Goal: Transaction & Acquisition: Purchase product/service

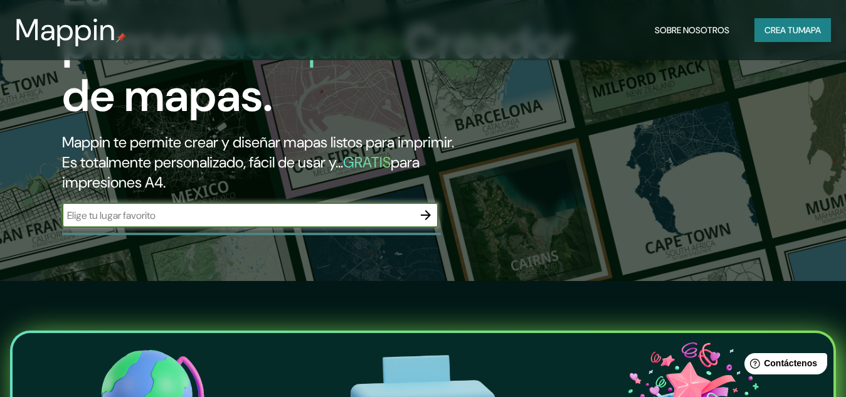
scroll to position [125, 0]
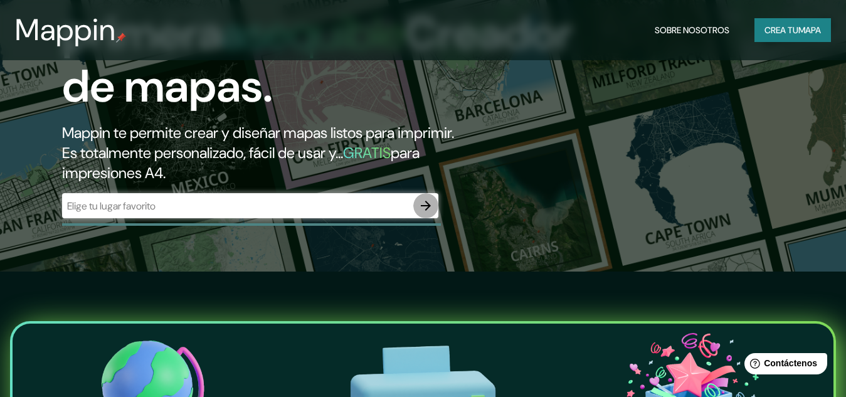
click at [426, 202] on icon "button" at bounding box center [426, 206] width 10 height 10
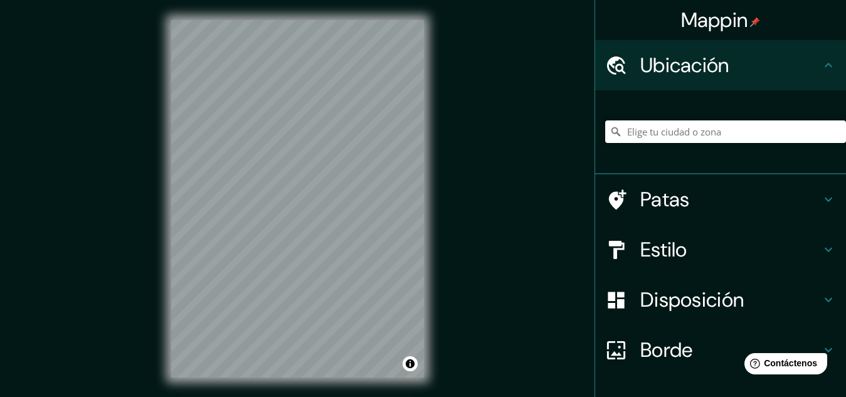
drag, startPoint x: 665, startPoint y: 142, endPoint x: 670, endPoint y: 134, distance: 9.0
click at [665, 141] on input "Elige tu ciudad o zona" at bounding box center [725, 131] width 241 height 23
click at [756, 140] on input "[GEOGRAPHIC_DATA], [GEOGRAPHIC_DATA], [GEOGRAPHIC_DATA]" at bounding box center [725, 131] width 241 height 23
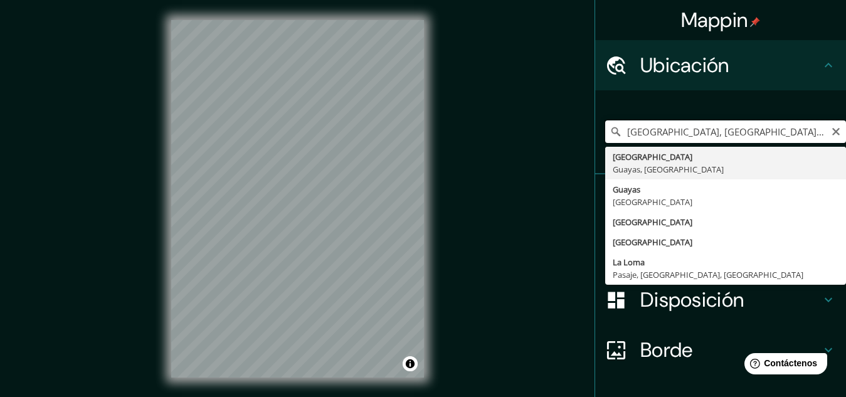
drag, startPoint x: 781, startPoint y: 132, endPoint x: 743, endPoint y: 135, distance: 39.0
click at [743, 135] on input "[GEOGRAPHIC_DATA], [GEOGRAPHIC_DATA], [GEOGRAPHIC_DATA] [PERSON_NAME]" at bounding box center [725, 131] width 241 height 23
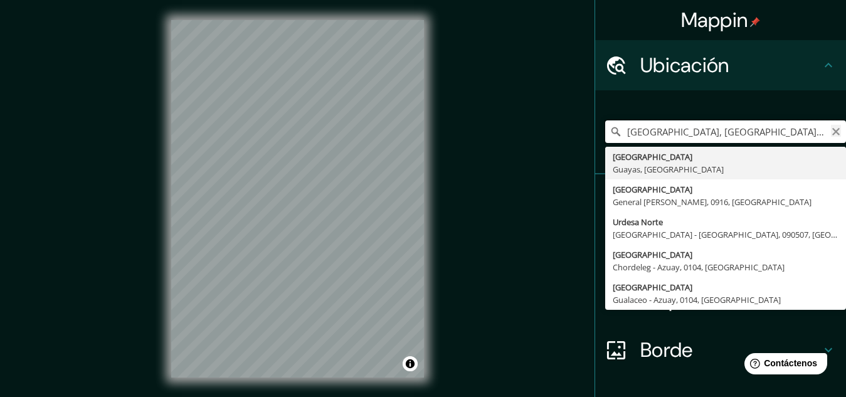
type input "[GEOGRAPHIC_DATA], [GEOGRAPHIC_DATA], [GEOGRAPHIC_DATA] urdesa"
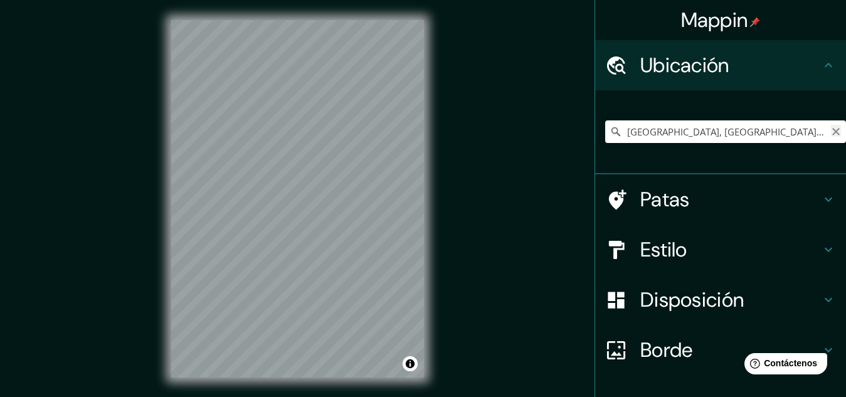
click at [831, 130] on icon "Claro" at bounding box center [836, 132] width 10 height 10
click at [672, 127] on input "Elige tu ciudad o zona" at bounding box center [725, 131] width 241 height 23
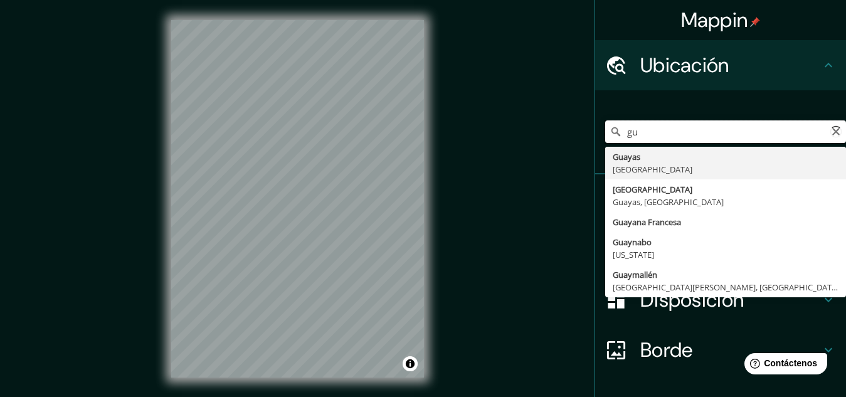
type input "g"
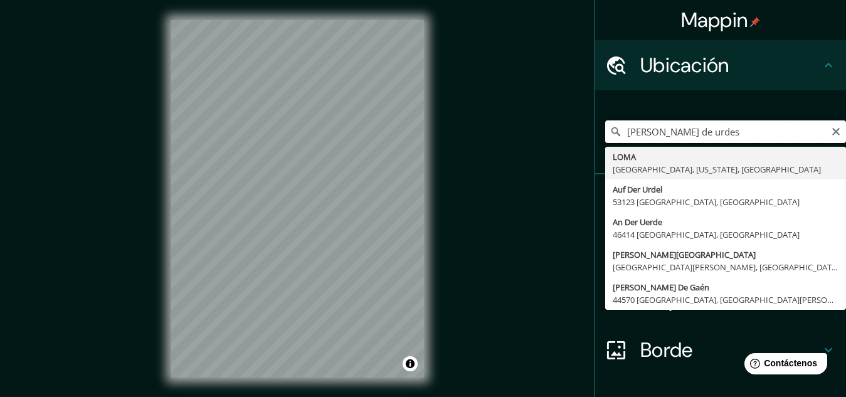
type input "[PERSON_NAME]"
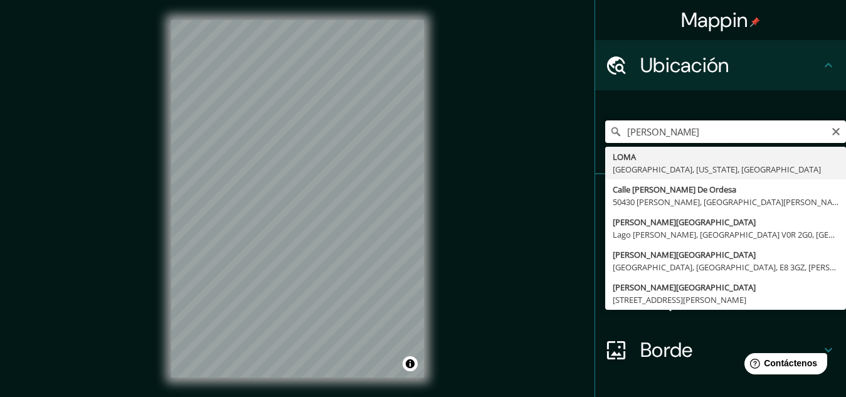
drag, startPoint x: 727, startPoint y: 140, endPoint x: 591, endPoint y: 129, distance: 136.5
click at [595, 129] on div "[PERSON_NAME] [PERSON_NAME], [US_STATE], [GEOGRAPHIC_DATA] [GEOGRAPHIC_DATA][PE…" at bounding box center [720, 132] width 251 height 84
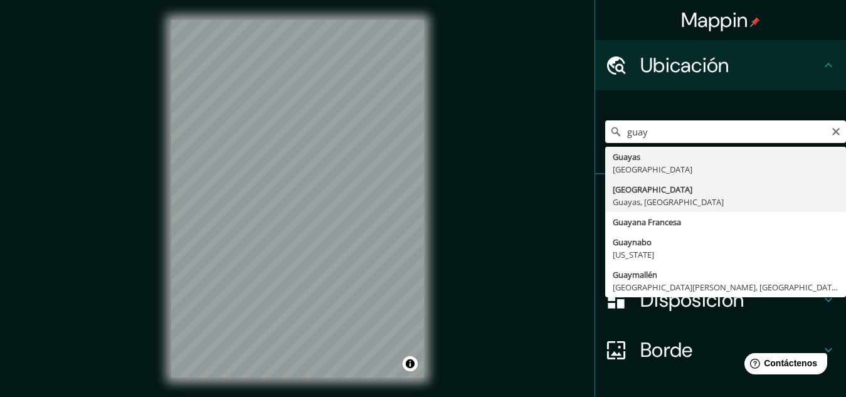
type input "[GEOGRAPHIC_DATA], [GEOGRAPHIC_DATA], [GEOGRAPHIC_DATA]"
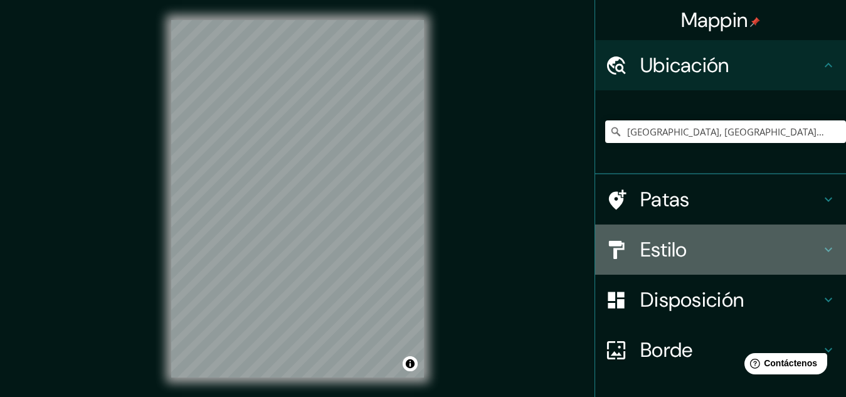
click at [756, 248] on h4 "Estilo" at bounding box center [730, 249] width 181 height 25
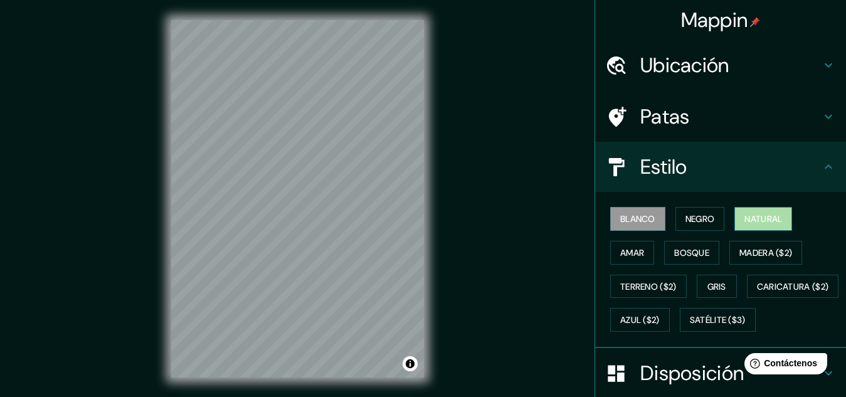
click at [744, 219] on font "Natural" at bounding box center [763, 218] width 38 height 11
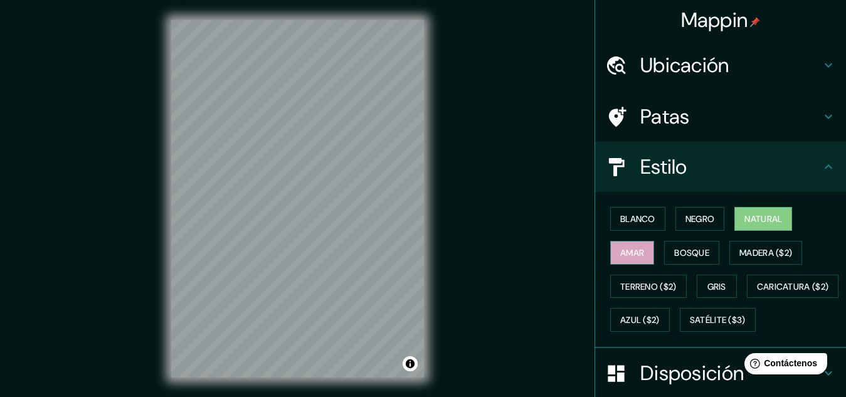
click at [633, 253] on font "Amar" at bounding box center [632, 252] width 24 height 11
click at [682, 250] on font "Bosque" at bounding box center [691, 252] width 35 height 11
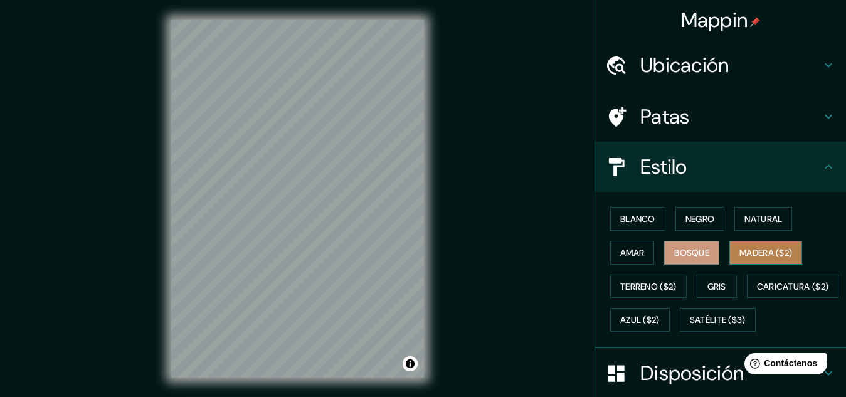
click at [739, 246] on font "Madera ($2)" at bounding box center [765, 253] width 53 height 16
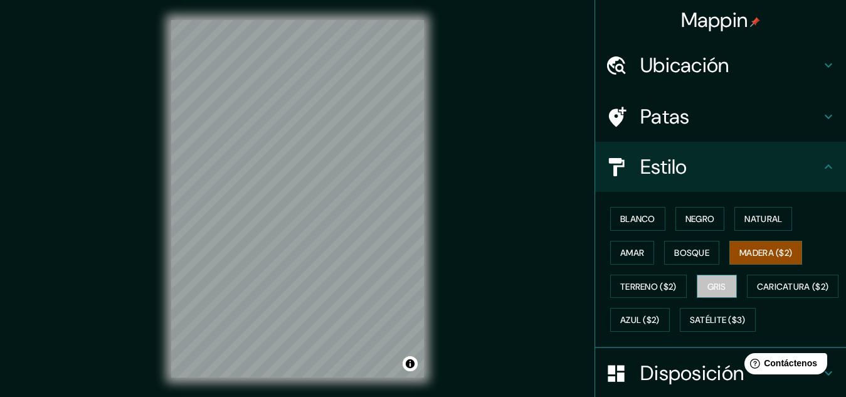
click at [727, 290] on button "Gris" at bounding box center [717, 287] width 40 height 24
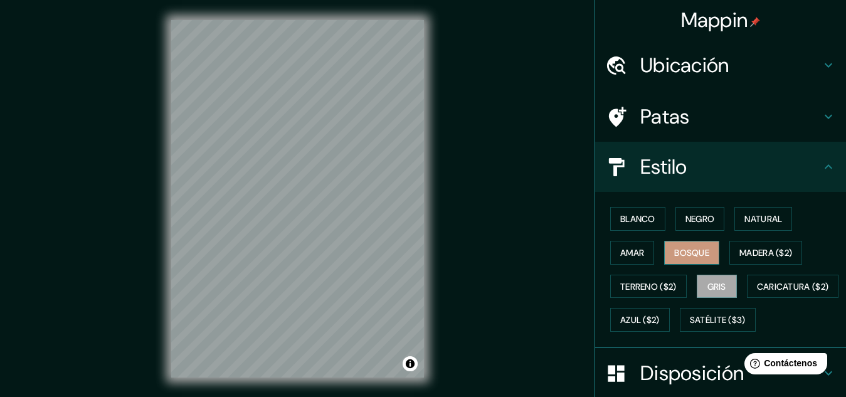
click at [664, 255] on button "Bosque" at bounding box center [691, 253] width 55 height 24
click at [709, 294] on font "Gris" at bounding box center [716, 286] width 19 height 16
click at [721, 226] on div "Blanco Negro Natural Amar Bosque Madera ($2) Terreno ($2) Gris Caricatura ($2) …" at bounding box center [725, 269] width 241 height 135
click at [715, 224] on button "Negro" at bounding box center [700, 219] width 50 height 24
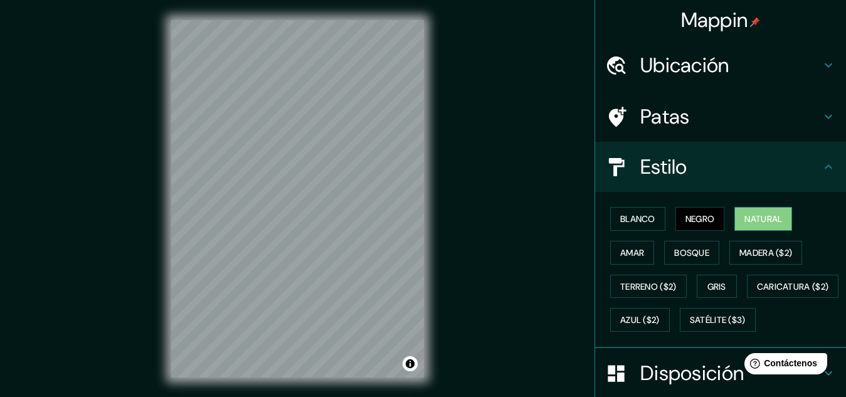
click at [756, 216] on font "Natural" at bounding box center [763, 218] width 38 height 11
click at [645, 212] on font "Blanco" at bounding box center [637, 219] width 35 height 16
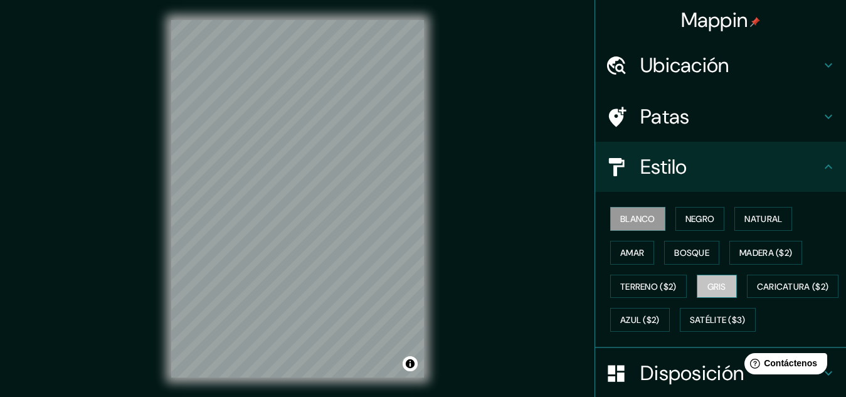
click at [714, 287] on font "Gris" at bounding box center [716, 286] width 19 height 11
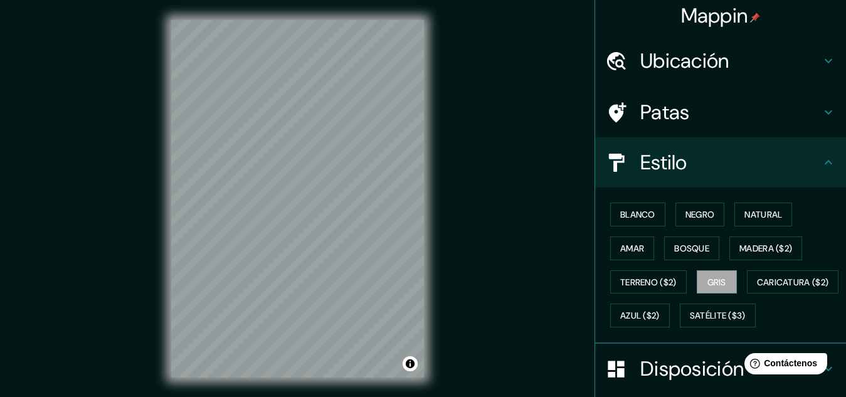
scroll to position [2, 0]
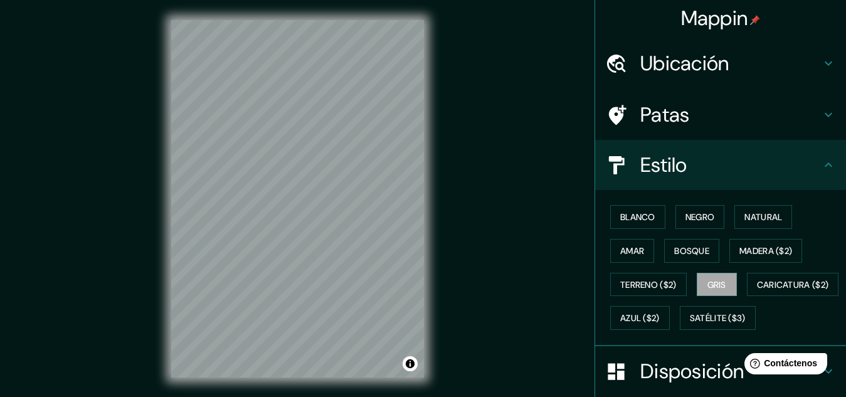
click at [668, 123] on font "Patas" at bounding box center [665, 115] width 50 height 26
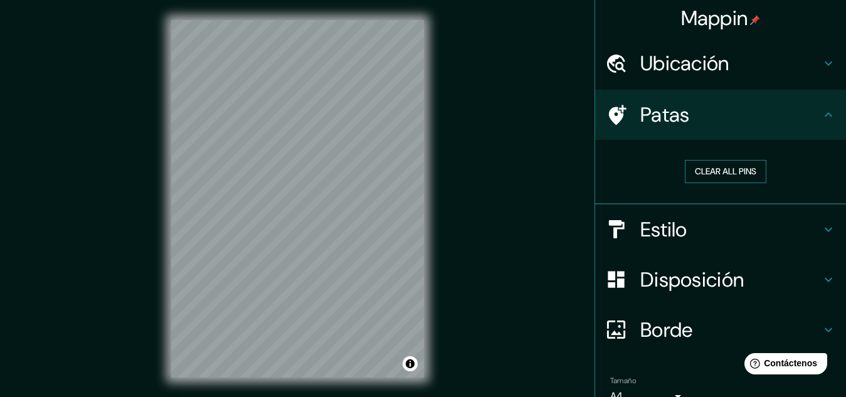
drag, startPoint x: 742, startPoint y: 176, endPoint x: 755, endPoint y: 165, distance: 16.9
click at [743, 176] on button "Clear all pins" at bounding box center [726, 171] width 82 height 23
click at [727, 173] on button "Clear all pins" at bounding box center [726, 171] width 82 height 23
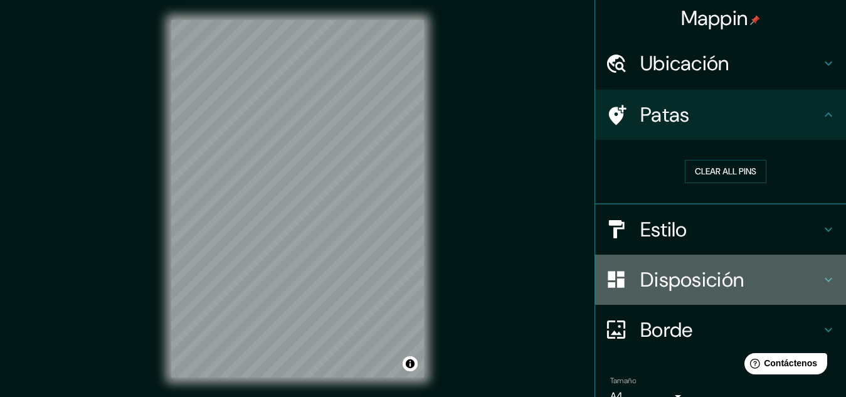
click at [677, 270] on font "Disposición" at bounding box center [691, 280] width 103 height 26
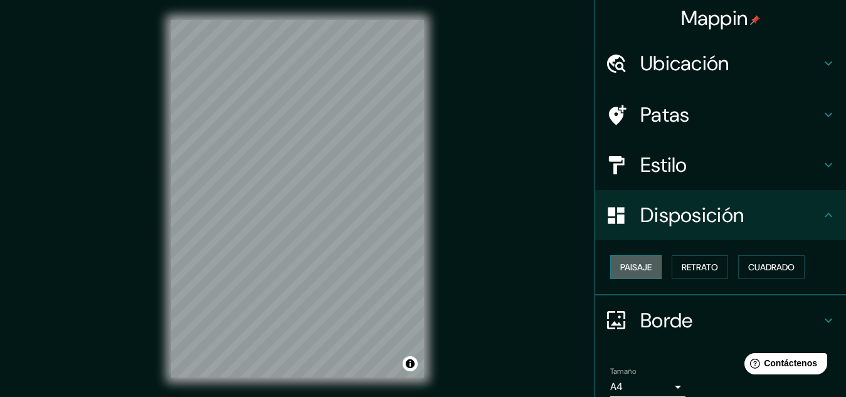
click at [636, 274] on font "Paisaje" at bounding box center [635, 267] width 31 height 16
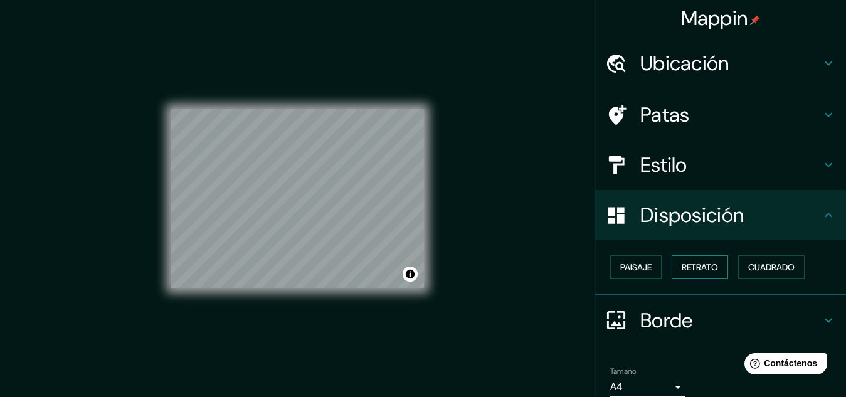
click at [682, 267] on font "Retrato" at bounding box center [700, 267] width 36 height 11
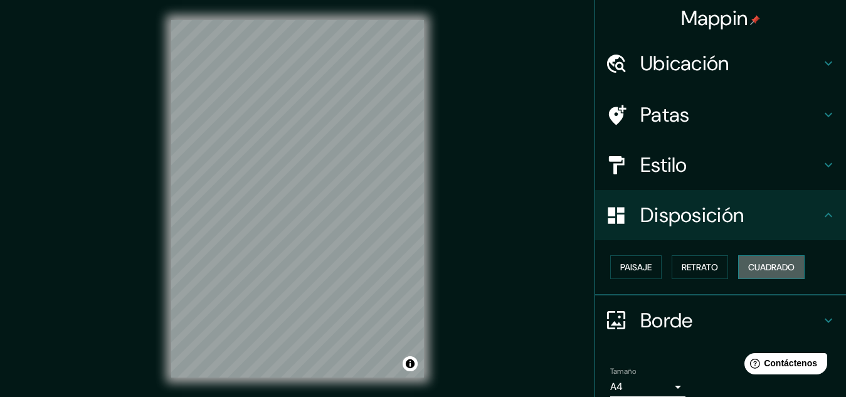
click at [766, 273] on font "Cuadrado" at bounding box center [771, 267] width 46 height 16
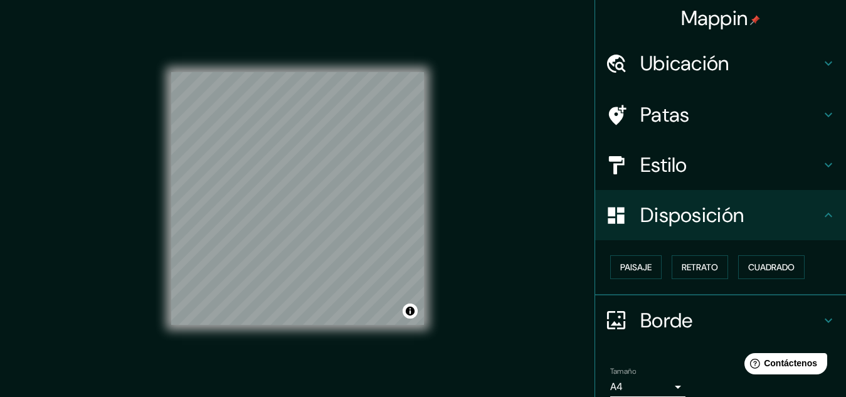
scroll to position [55, 0]
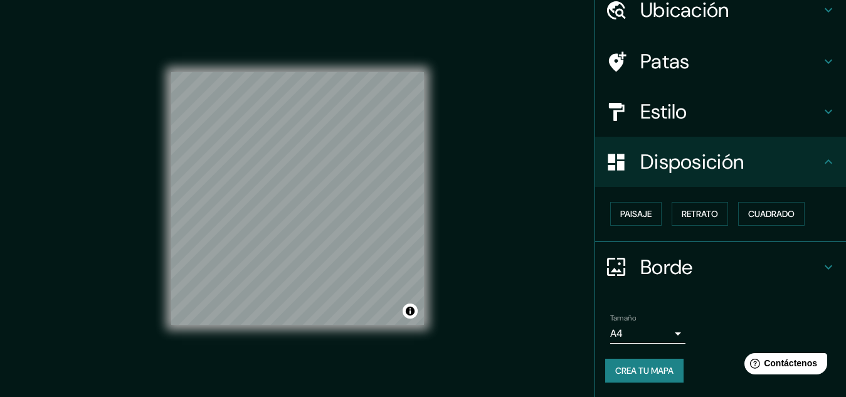
click at [746, 268] on h4 "Borde" at bounding box center [730, 267] width 181 height 25
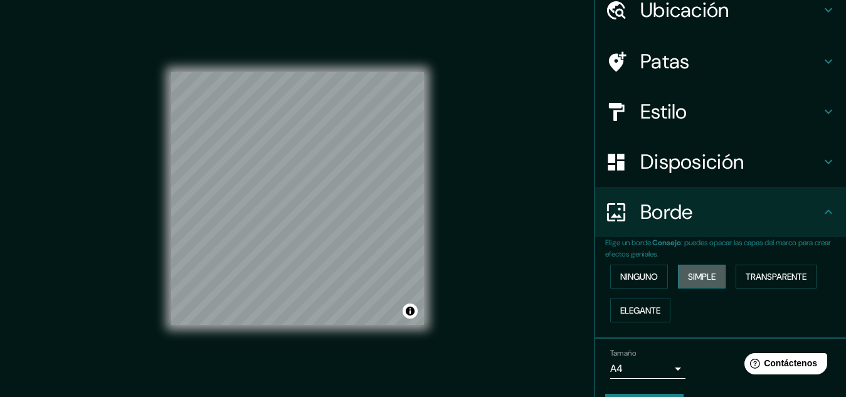
click at [702, 280] on font "Simple" at bounding box center [702, 276] width 28 height 11
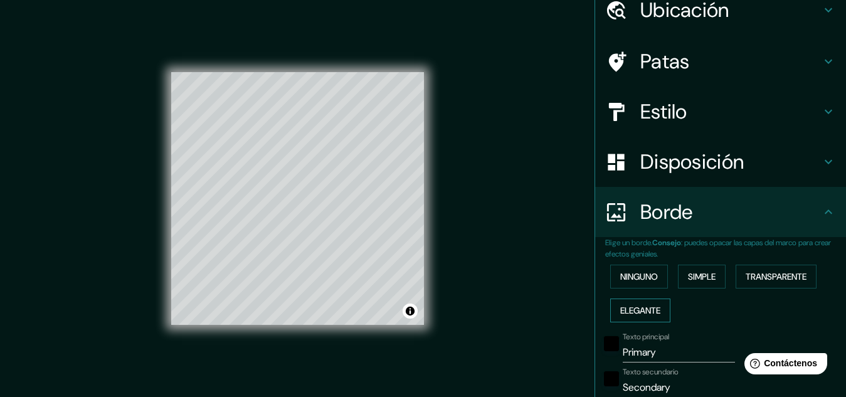
click at [644, 315] on font "Elegante" at bounding box center [640, 310] width 40 height 16
click at [778, 275] on font "Transparente" at bounding box center [776, 276] width 61 height 11
click at [643, 268] on font "Ninguno" at bounding box center [639, 276] width 38 height 16
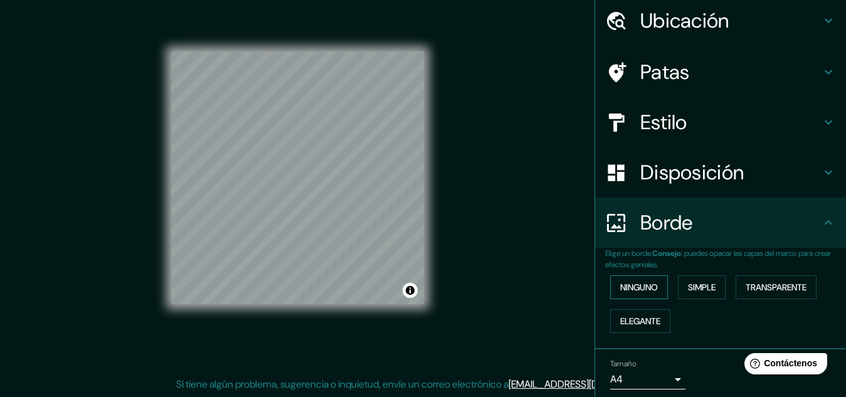
scroll to position [90, 0]
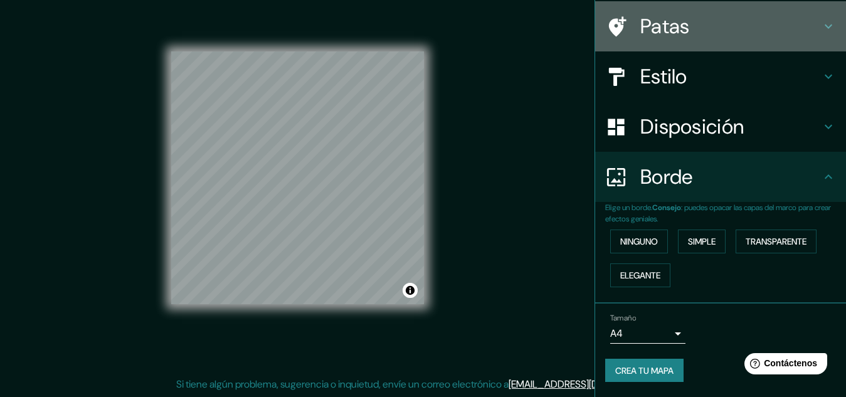
click at [773, 24] on h4 "Patas" at bounding box center [730, 26] width 181 height 25
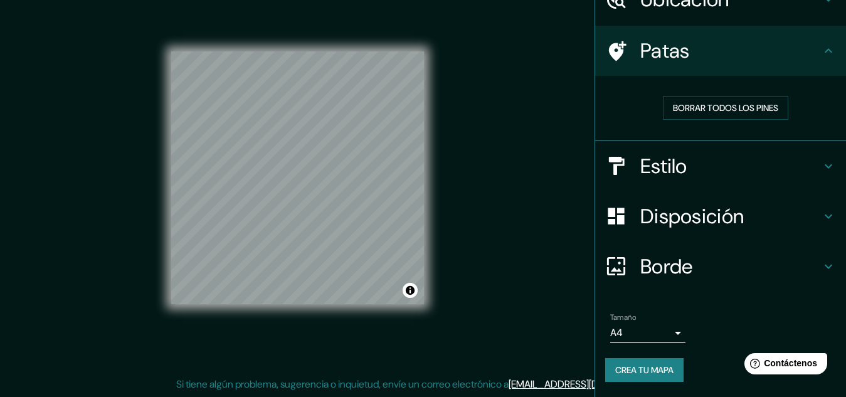
scroll to position [65, 0]
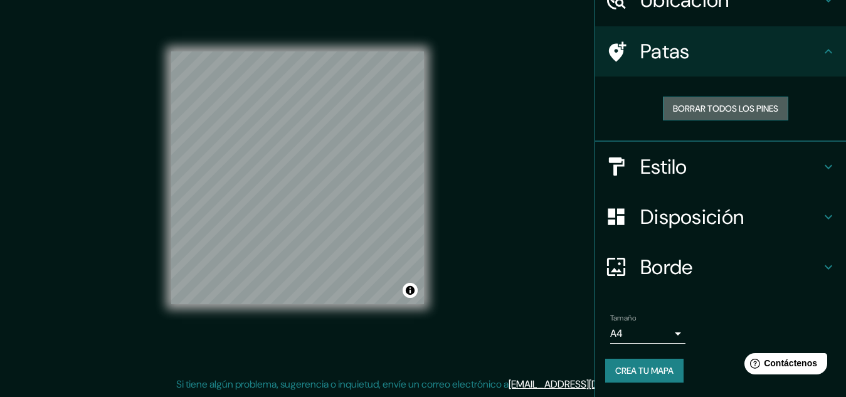
click at [697, 116] on font "Borrar todos los pines" at bounding box center [725, 108] width 105 height 16
click at [615, 51] on icon at bounding box center [616, 52] width 22 height 22
click at [696, 105] on font "Borrar todos los pines" at bounding box center [725, 108] width 105 height 11
click at [644, 43] on font "Patas" at bounding box center [665, 51] width 50 height 26
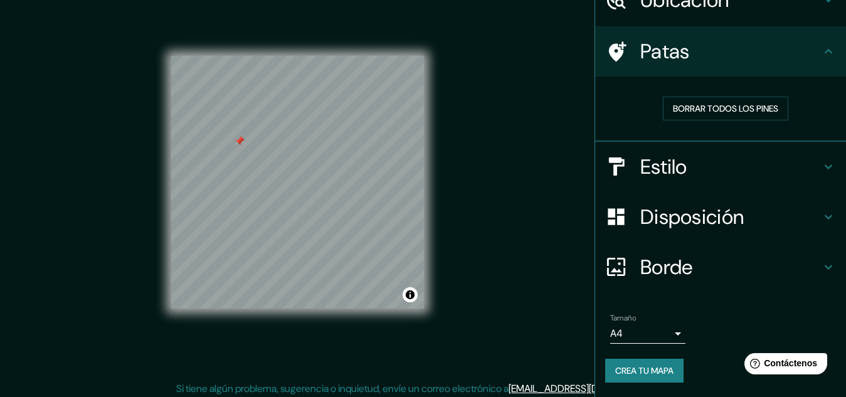
scroll to position [21, 0]
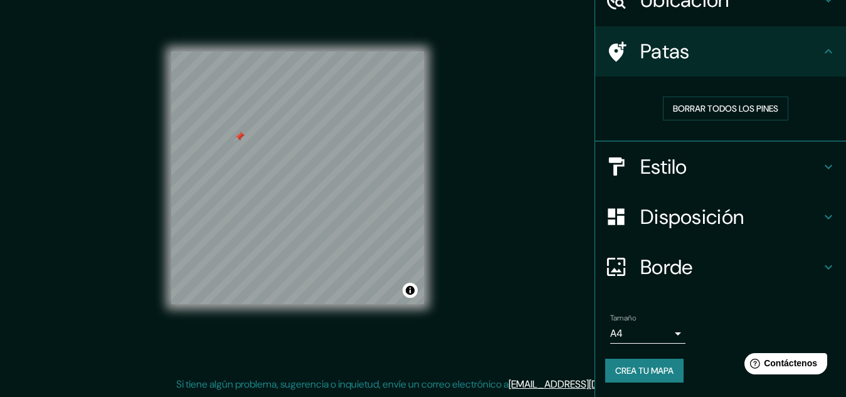
click at [775, 146] on div "Estilo" at bounding box center [720, 167] width 251 height 50
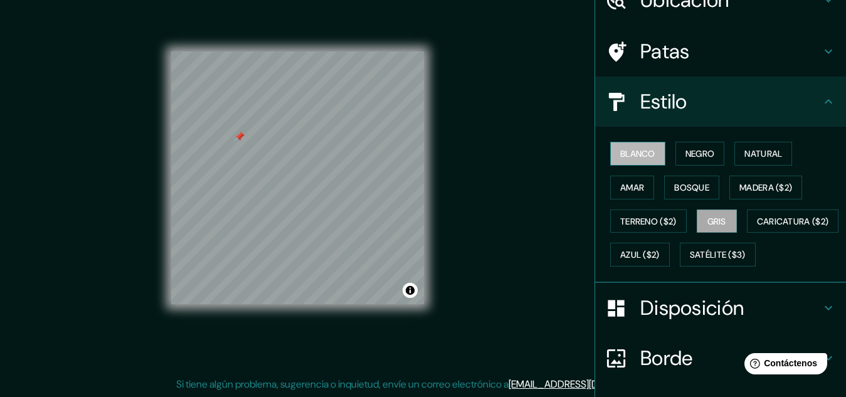
click at [643, 161] on font "Blanco" at bounding box center [637, 154] width 35 height 16
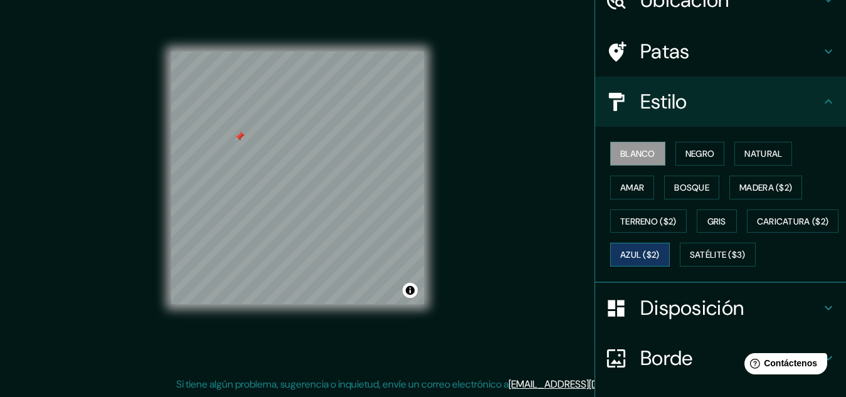
click at [660, 260] on font "Azul ($2)" at bounding box center [640, 255] width 40 height 11
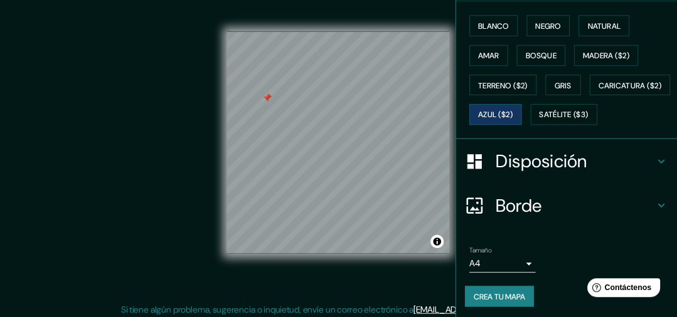
scroll to position [189, 0]
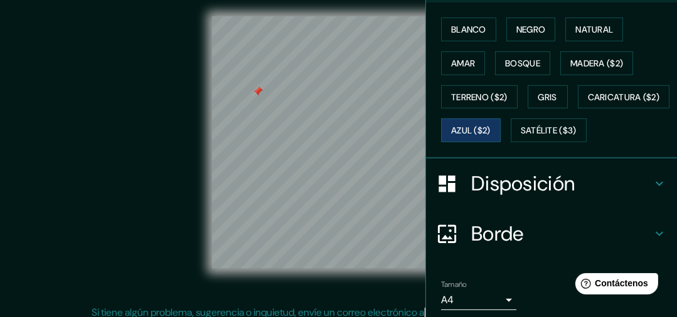
drag, startPoint x: 814, startPoint y: 0, endPoint x: 172, endPoint y: 162, distance: 662.4
click at [172, 162] on div "© Mapbox © OpenStreetMap Improve this map" at bounding box center [338, 142] width 609 height 285
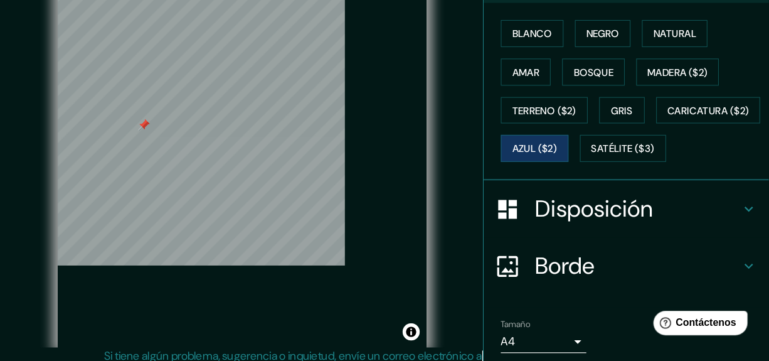
scroll to position [189, 0]
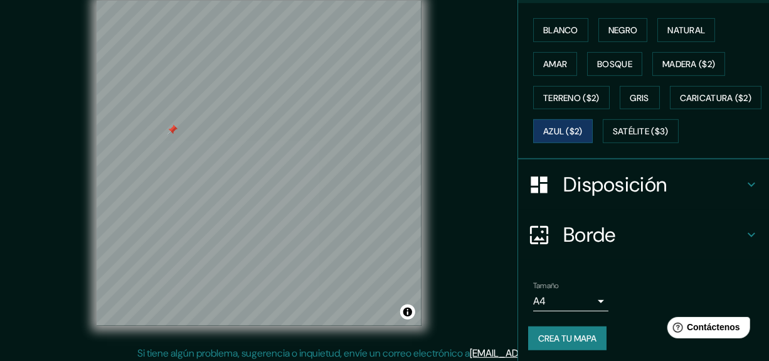
drag, startPoint x: 657, startPoint y: 0, endPoint x: 538, endPoint y: 213, distance: 244.3
click at [538, 196] on icon at bounding box center [539, 185] width 22 height 22
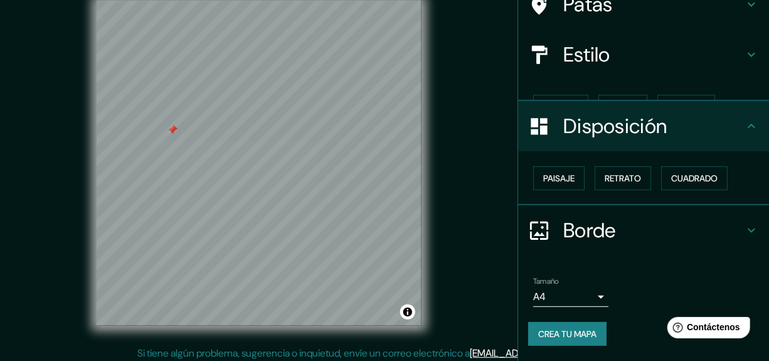
scroll to position [90, 0]
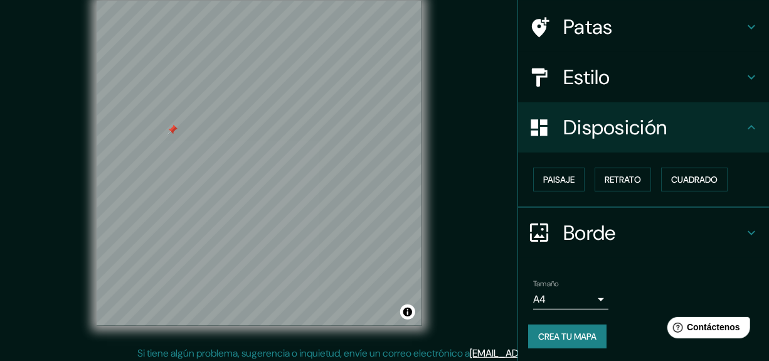
click at [483, 214] on div "© Mapbox © OpenStreetMap Improve this map" at bounding box center [259, 163] width 692 height 325
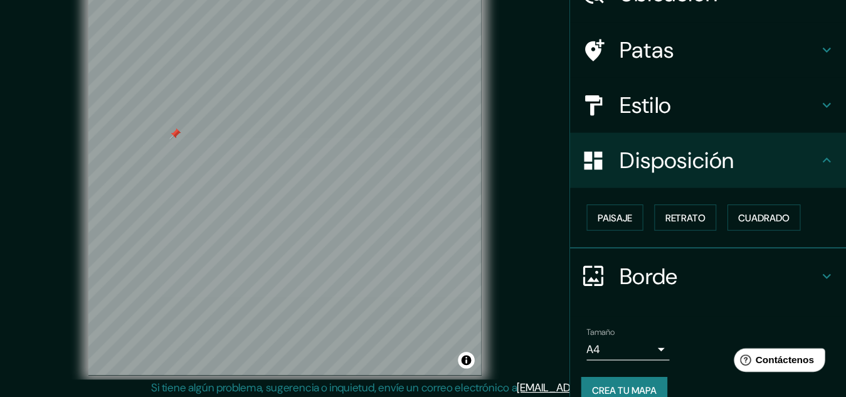
scroll to position [55, 0]
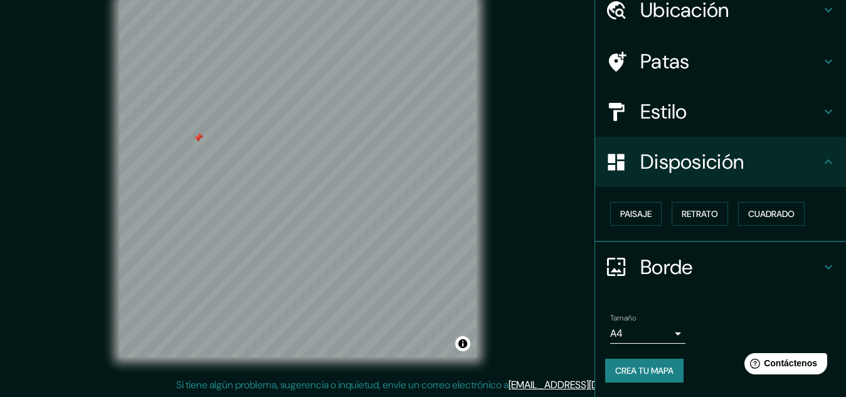
drag, startPoint x: 775, startPoint y: 3, endPoint x: 537, endPoint y: 217, distance: 319.3
click at [537, 217] on div "© Mapbox © OpenStreetMap Improve this map" at bounding box center [297, 178] width 761 height 357
click at [542, 179] on div "© Mapbox © OpenStreetMap Improve this map" at bounding box center [297, 178] width 761 height 357
click at [543, 178] on div "© Mapbox © OpenStreetMap Improve this map" at bounding box center [297, 178] width 761 height 357
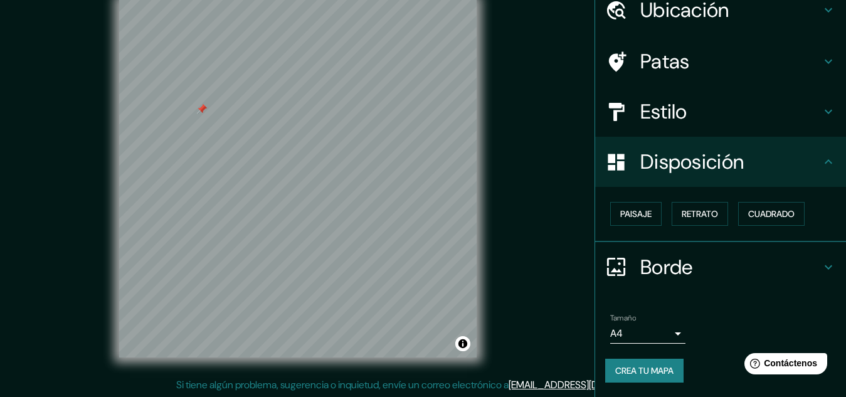
click at [511, 239] on div "© Mapbox © OpenStreetMap Improve this map" at bounding box center [297, 178] width 761 height 357
click at [650, 379] on button "Crea tu mapa" at bounding box center [644, 371] width 78 height 24
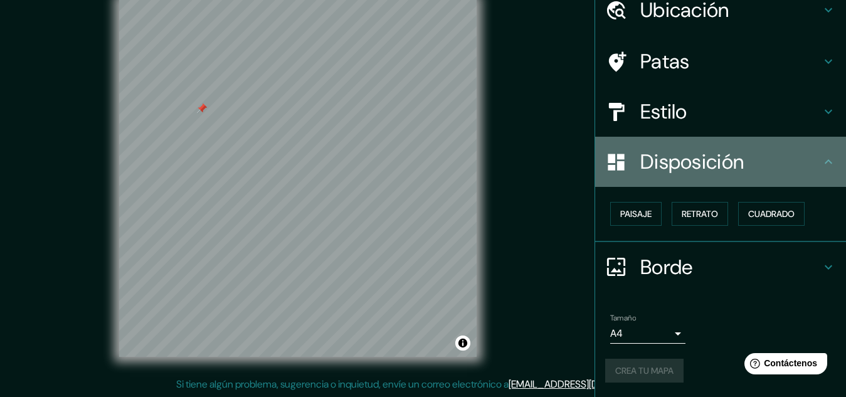
click at [766, 179] on div "Disposición" at bounding box center [720, 162] width 251 height 50
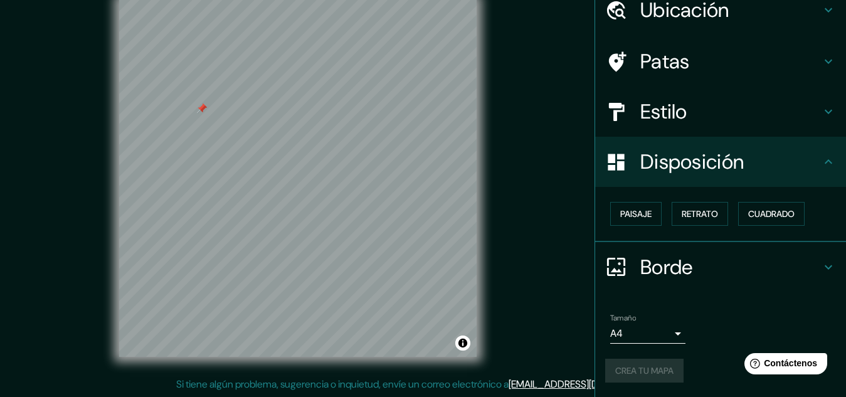
click at [744, 120] on h4 "Estilo" at bounding box center [730, 111] width 181 height 25
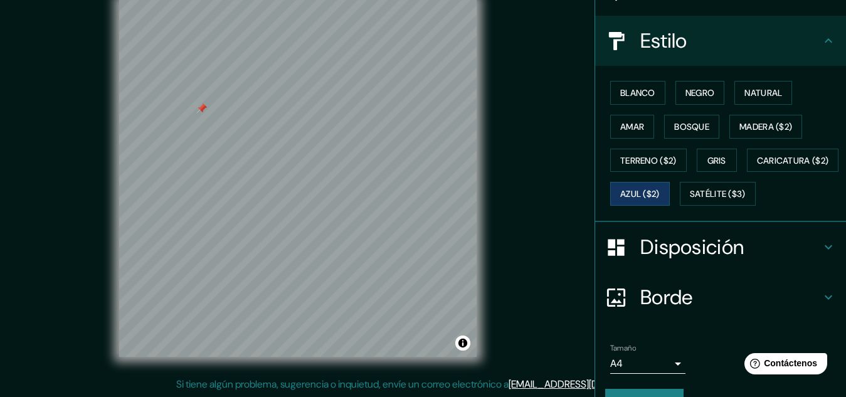
scroll to position [190, 0]
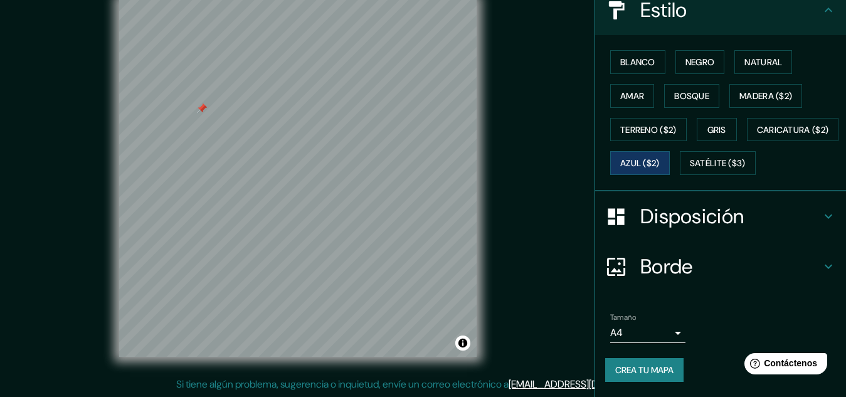
click at [631, 364] on font "Crea tu mapa" at bounding box center [644, 369] width 58 height 11
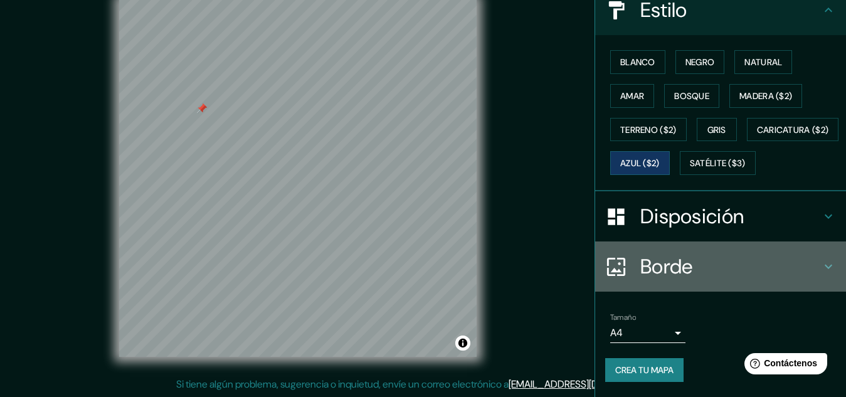
click at [684, 257] on font "Borde" at bounding box center [666, 266] width 53 height 26
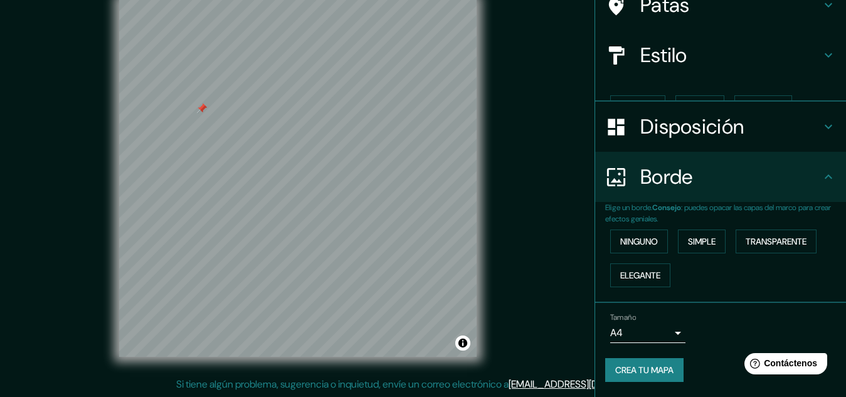
scroll to position [90, 0]
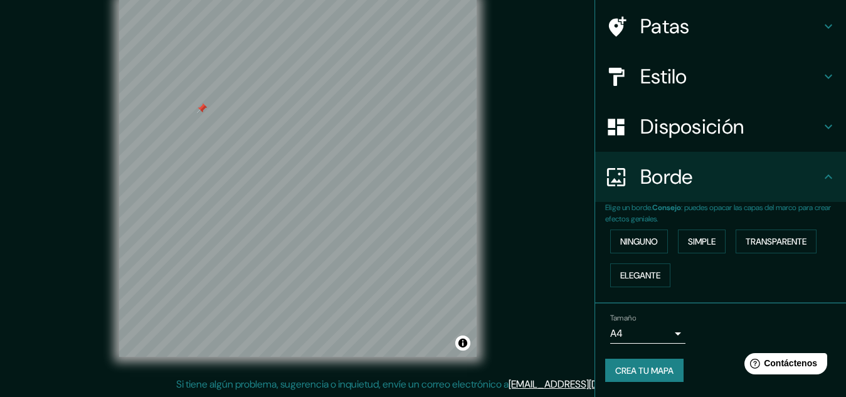
click at [640, 226] on div "Ninguno Simple Transparente Elegante" at bounding box center [725, 259] width 241 height 68
click at [640, 244] on font "Ninguno" at bounding box center [639, 241] width 38 height 11
drag, startPoint x: 676, startPoint y: 240, endPoint x: 729, endPoint y: 235, distance: 53.5
click at [678, 239] on button "Simple" at bounding box center [702, 242] width 48 height 24
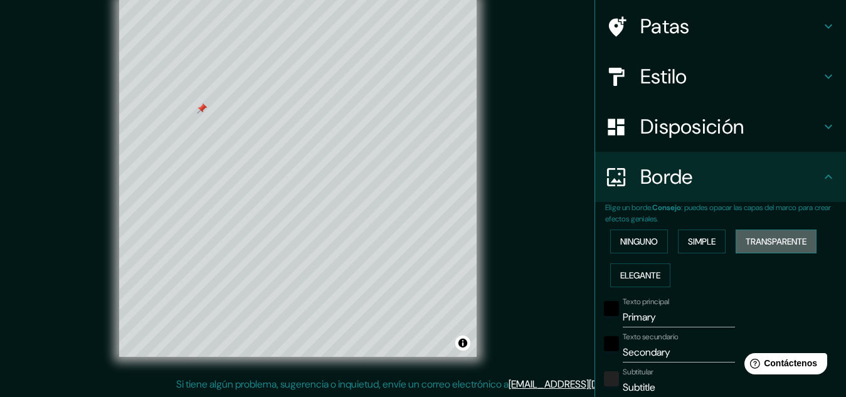
click at [750, 234] on font "Transparente" at bounding box center [776, 241] width 61 height 16
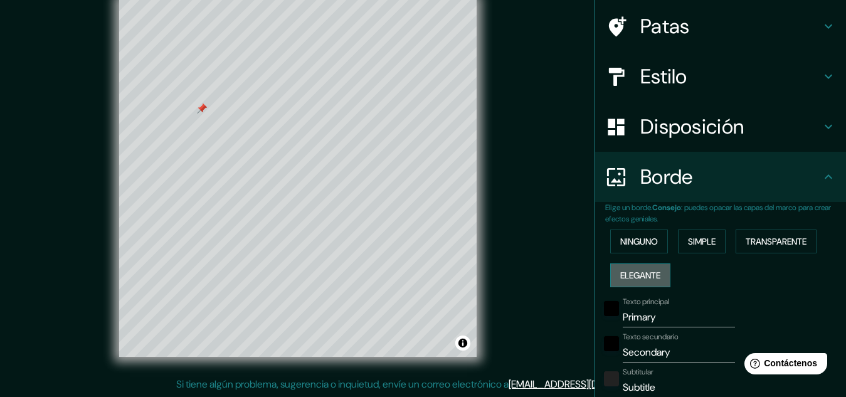
click at [648, 277] on font "Elegante" at bounding box center [640, 275] width 40 height 11
click at [698, 236] on font "Simple" at bounding box center [702, 241] width 28 height 11
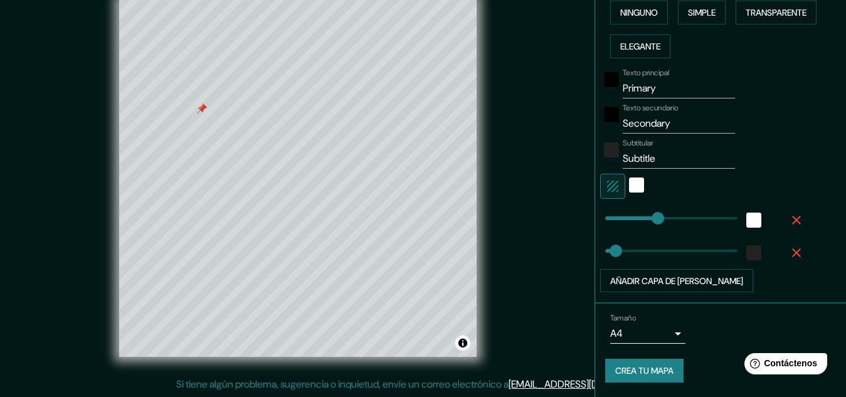
scroll to position [320, 0]
type input "46"
type input "476"
drag, startPoint x: 694, startPoint y: 219, endPoint x: 704, endPoint y: 214, distance: 11.2
type input "46"
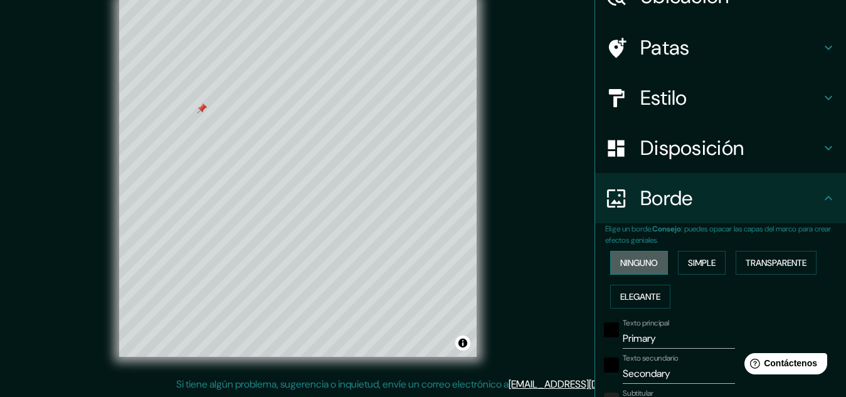
click at [650, 267] on button "Ninguno" at bounding box center [639, 263] width 58 height 24
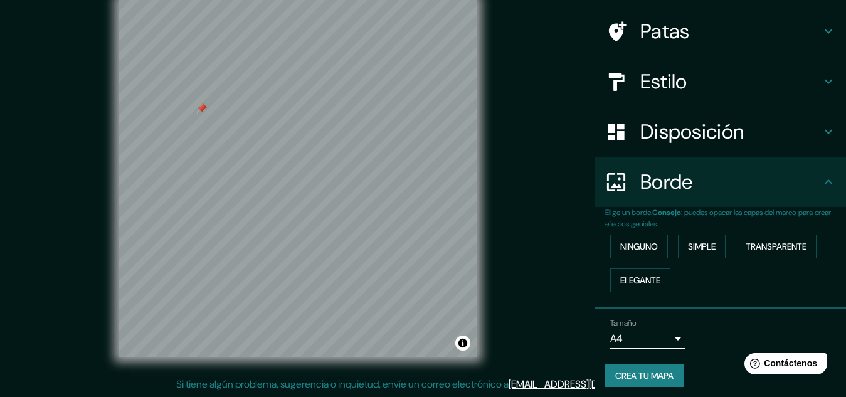
scroll to position [90, 0]
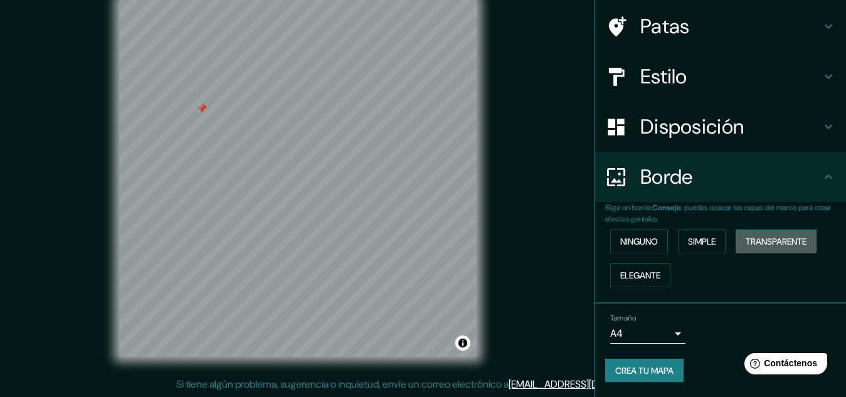
click at [800, 231] on button "Transparente" at bounding box center [776, 242] width 81 height 24
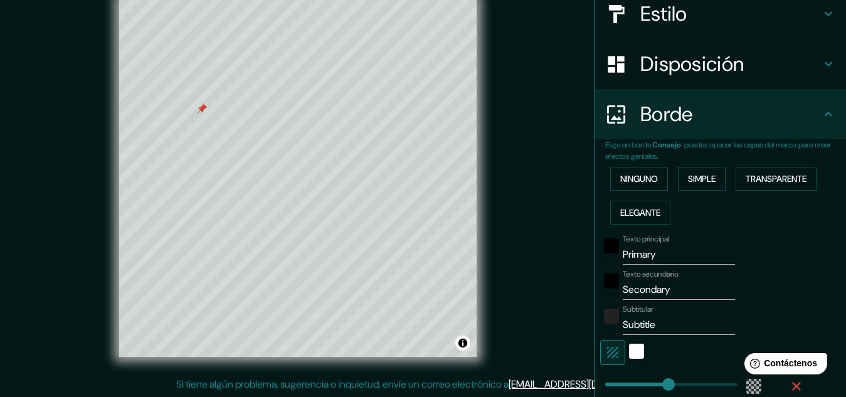
scroll to position [0, 0]
